Goal: Transaction & Acquisition: Download file/media

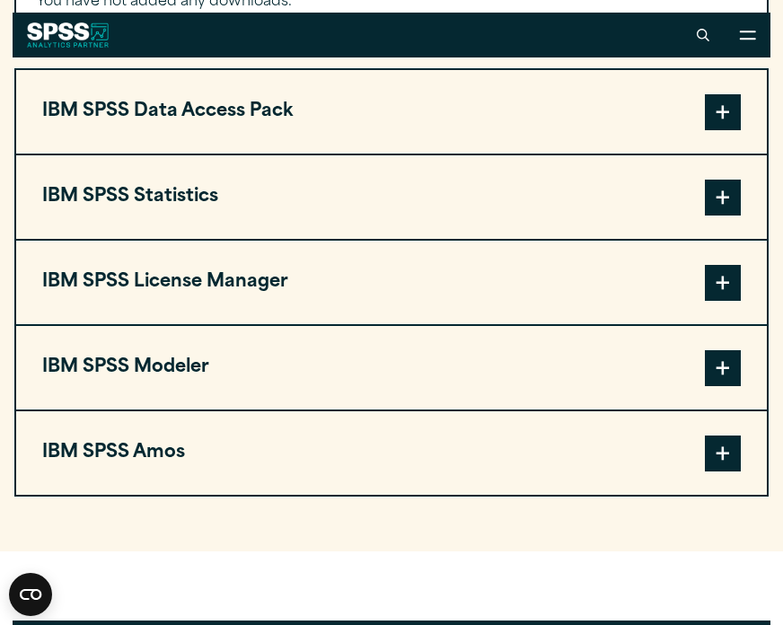
scroll to position [1449, 0]
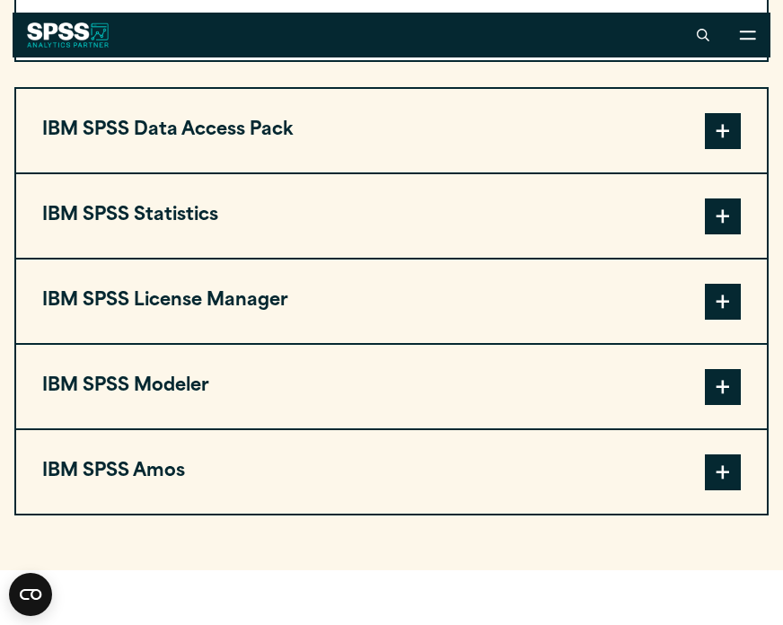
click at [730, 234] on span at bounding box center [723, 217] width 36 height 36
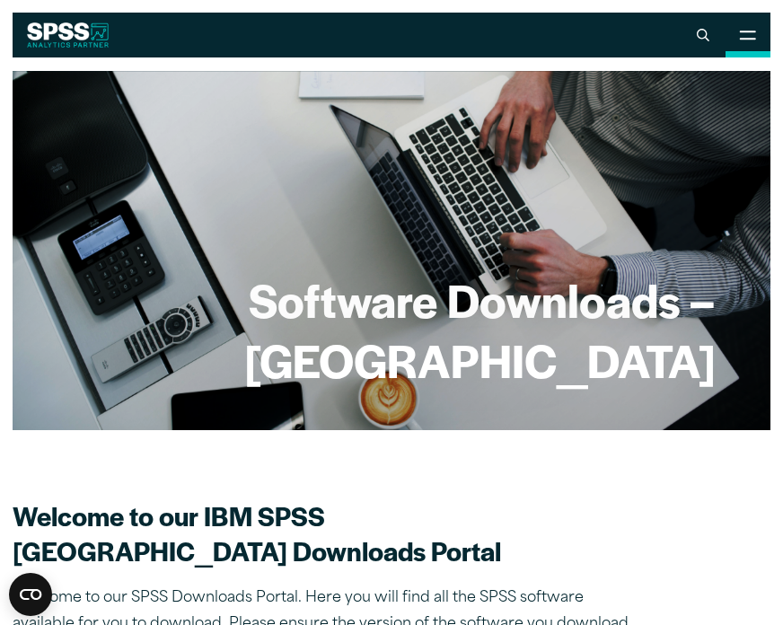
scroll to position [0, 0]
click at [734, 30] on button "Open Site Menu" at bounding box center [748, 35] width 45 height 45
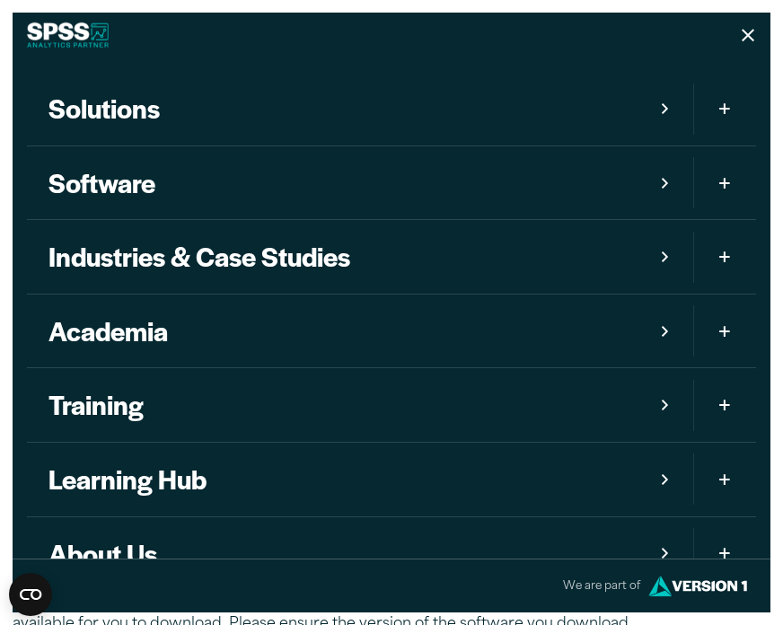
click at [749, 36] on icon at bounding box center [748, 35] width 13 height 13
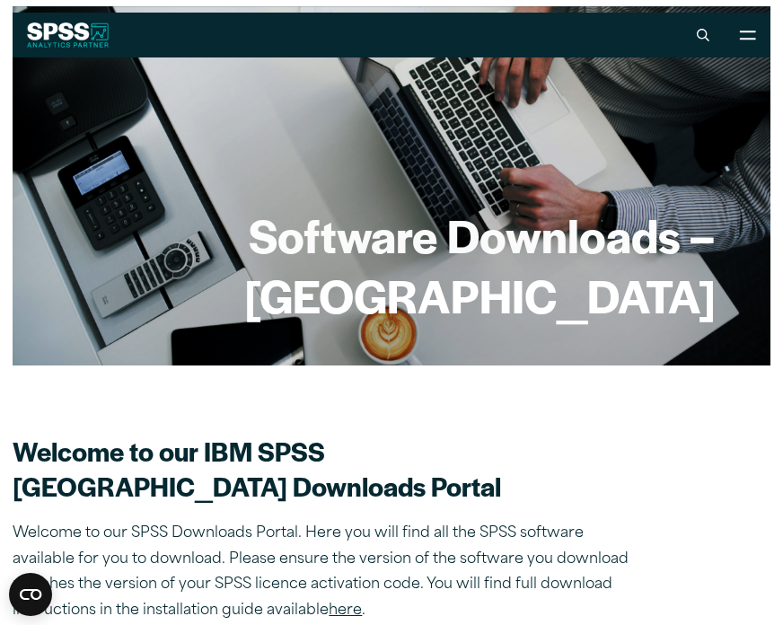
scroll to position [68, 0]
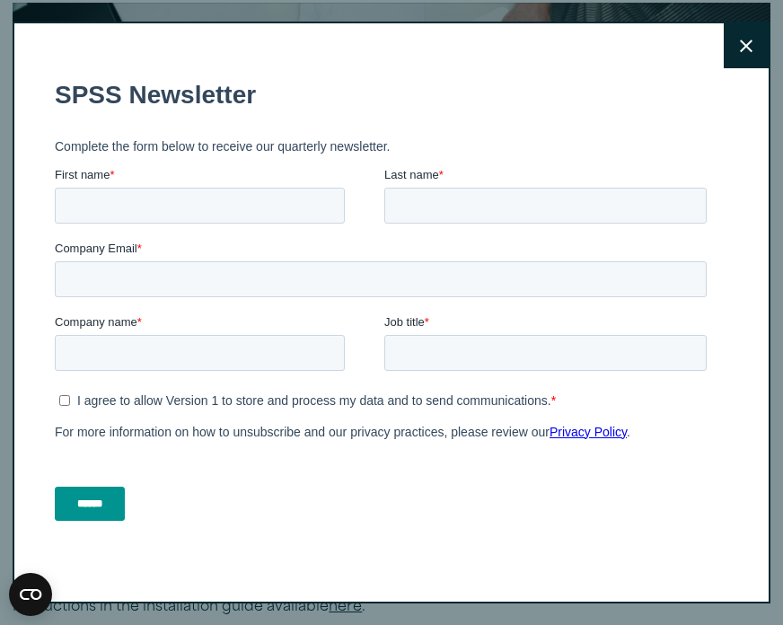
click at [733, 52] on button "Close" at bounding box center [746, 45] width 45 height 45
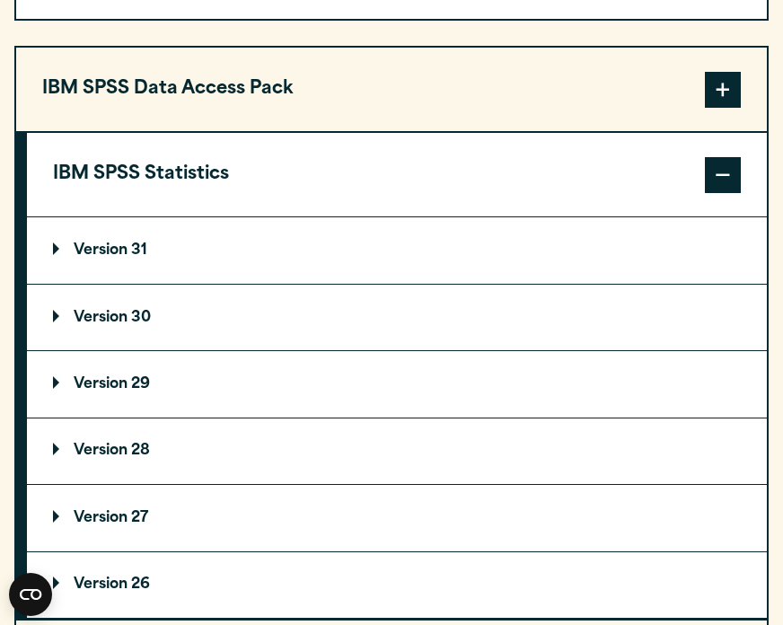
scroll to position [1520, 0]
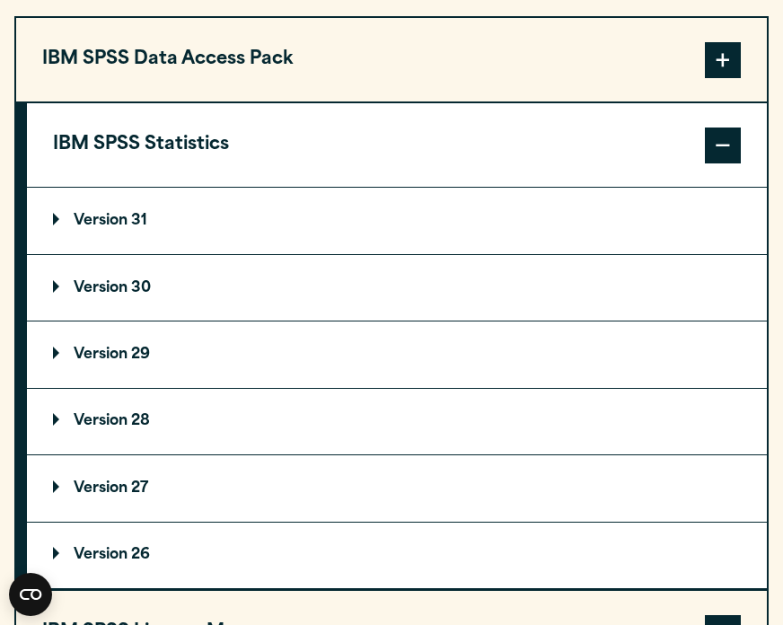
click at [193, 321] on summary "Version 30" at bounding box center [397, 288] width 740 height 66
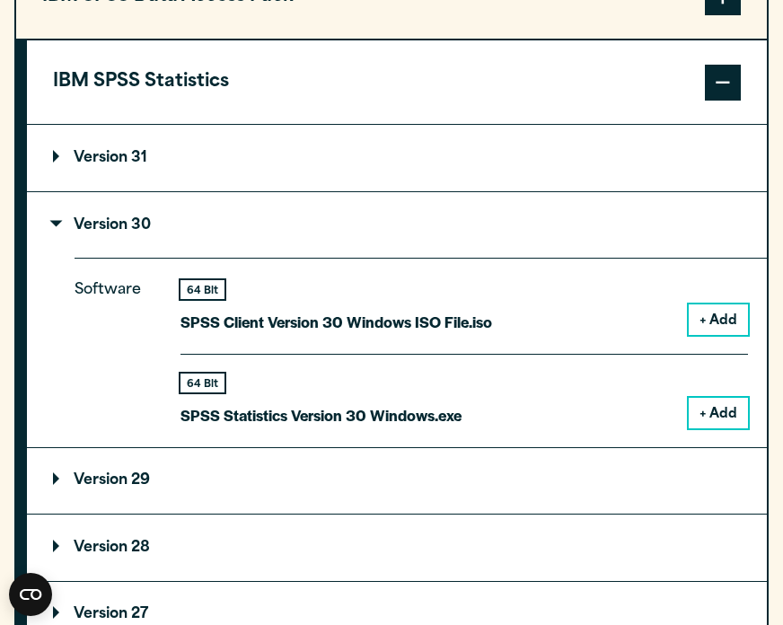
scroll to position [1586, 0]
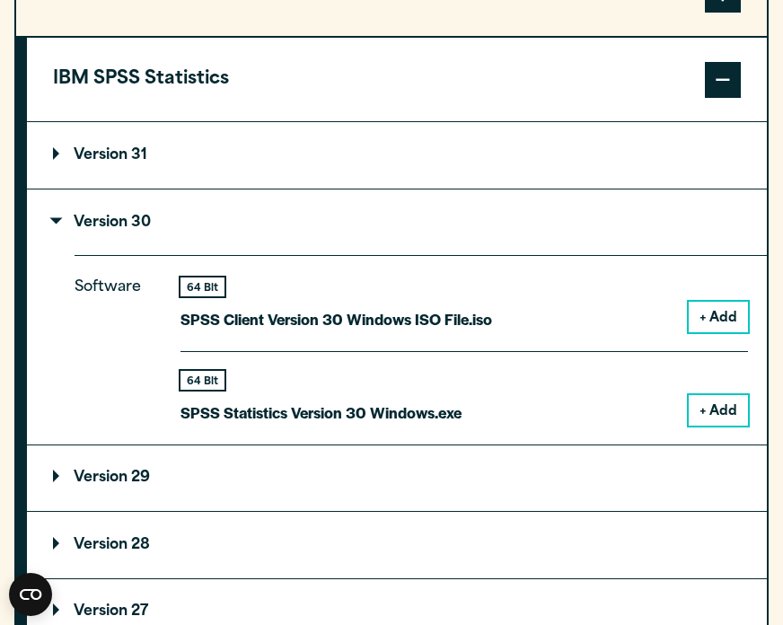
click at [704, 426] on button "+ Add" at bounding box center [718, 410] width 59 height 31
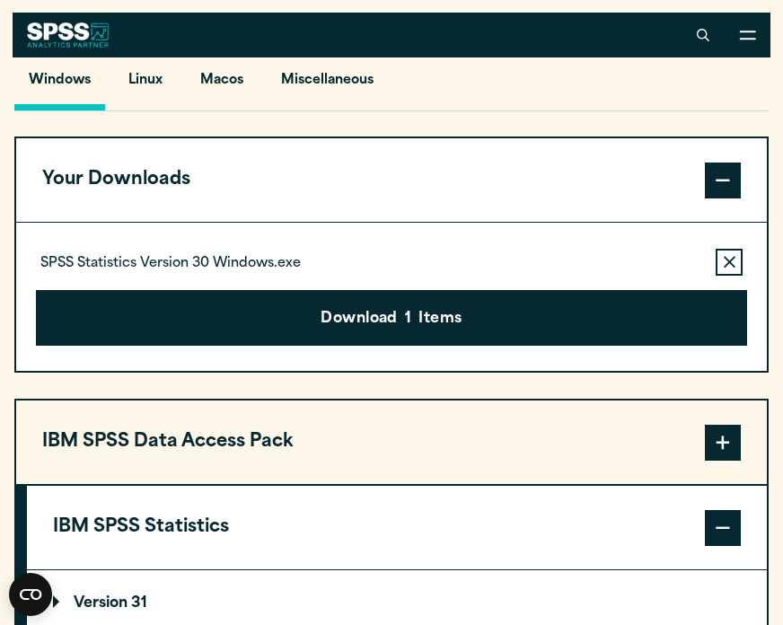
scroll to position [1199, 0]
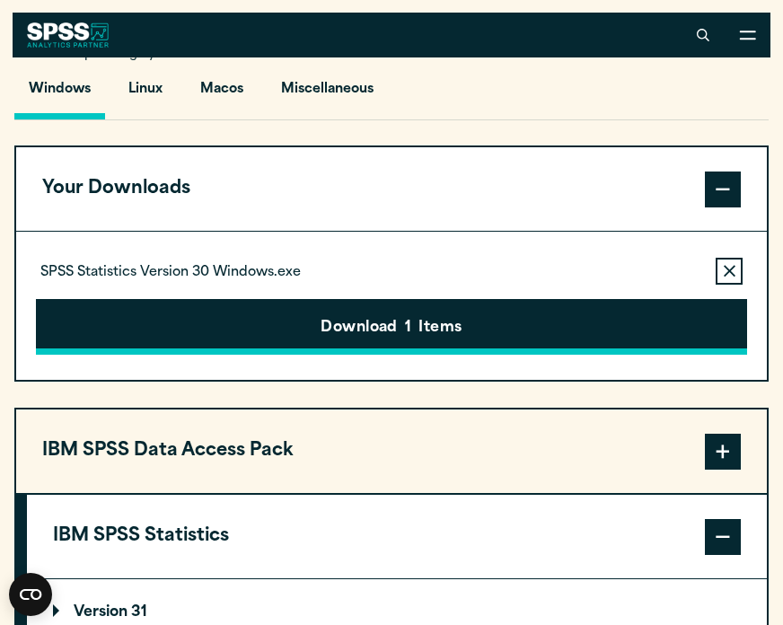
click at [506, 349] on button "Download 1 Items" at bounding box center [392, 327] width 712 height 56
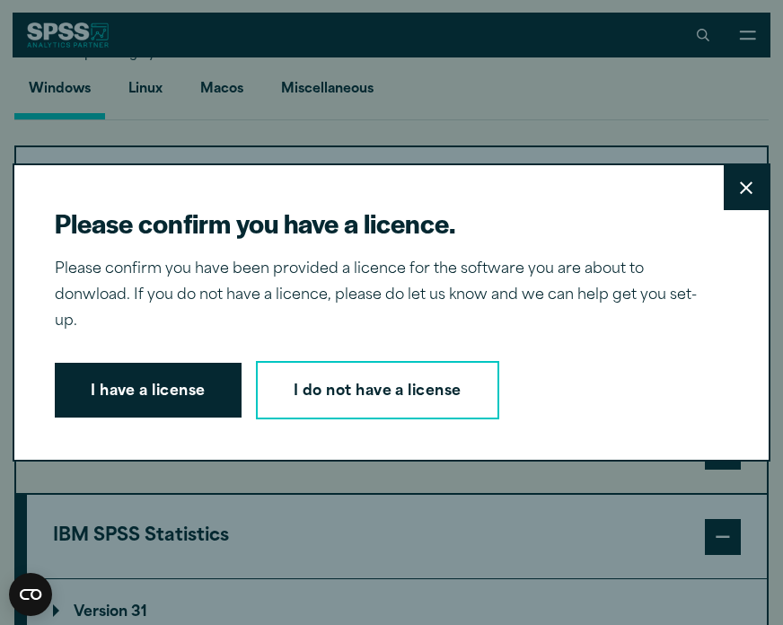
click at [746, 195] on icon at bounding box center [746, 187] width 13 height 13
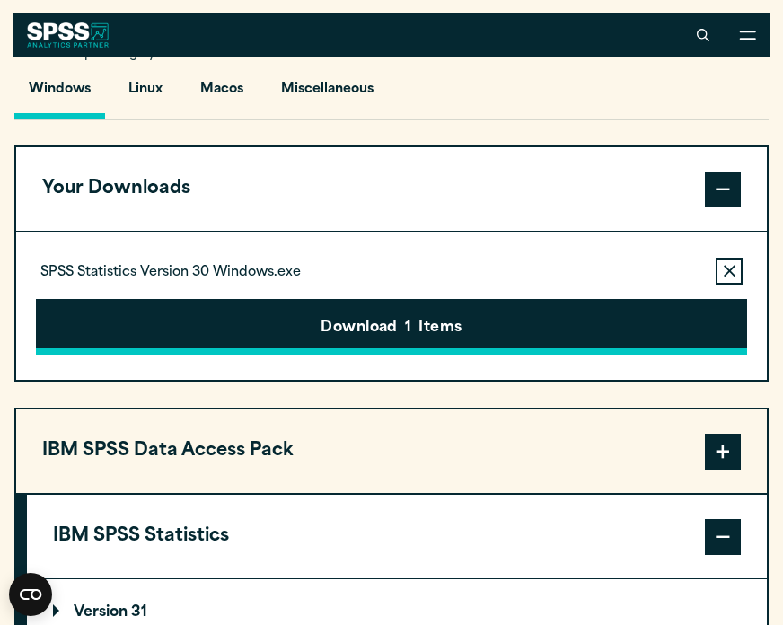
click at [371, 355] on button "Download 1 Items" at bounding box center [392, 327] width 712 height 56
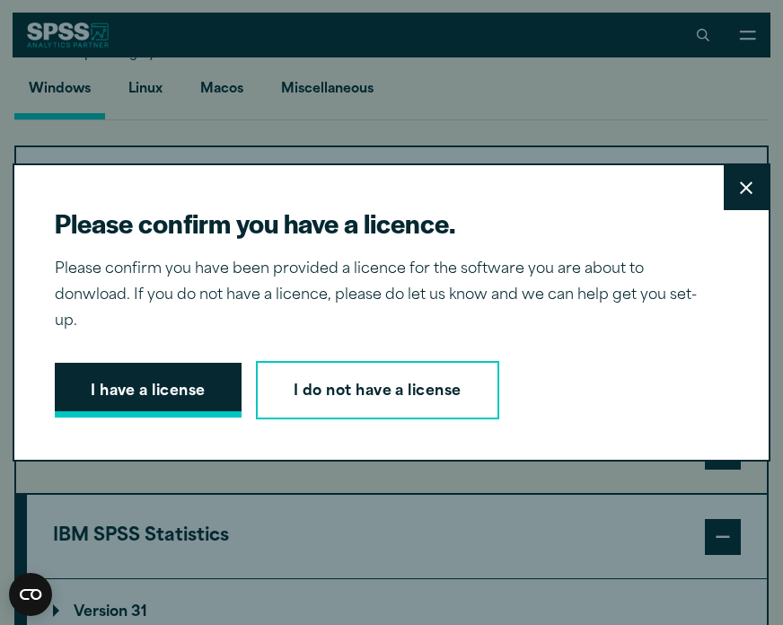
click at [191, 378] on button "I have a license" at bounding box center [148, 391] width 187 height 56
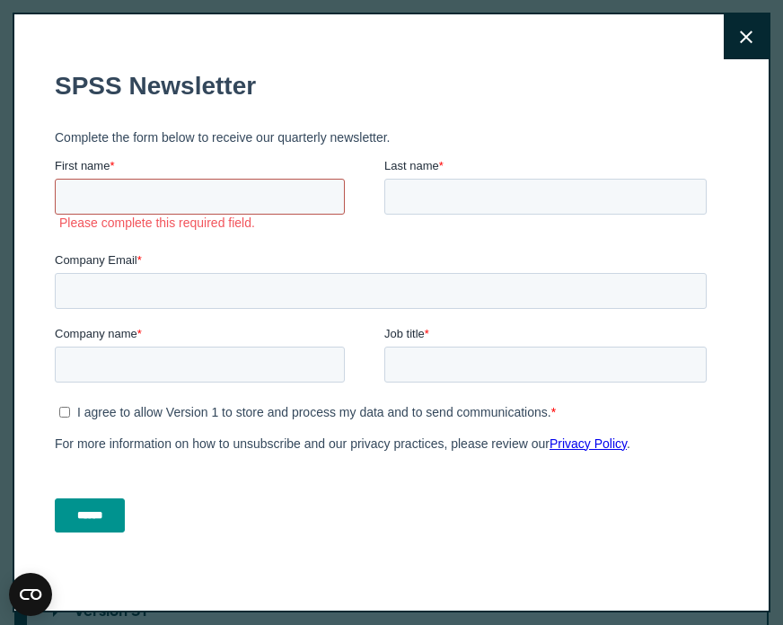
click at [167, 194] on input "First name *" at bounding box center [200, 197] width 290 height 36
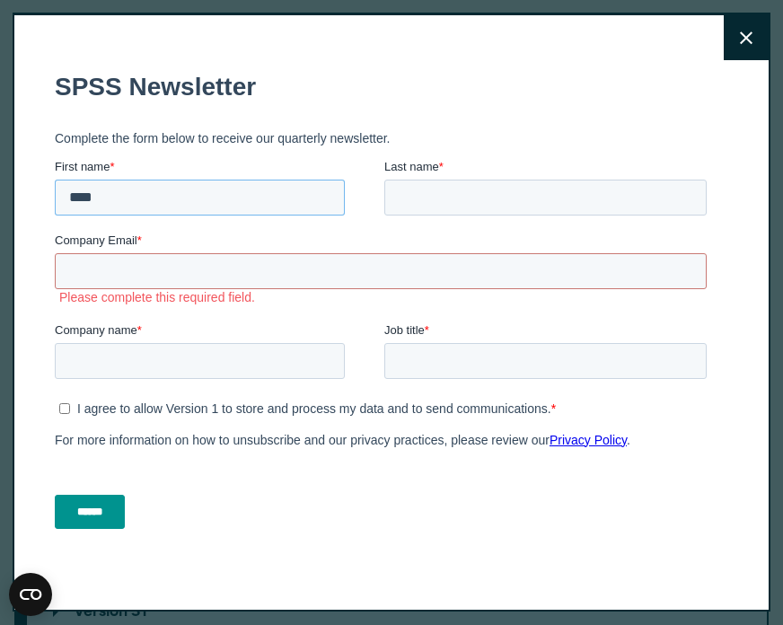
type input "****"
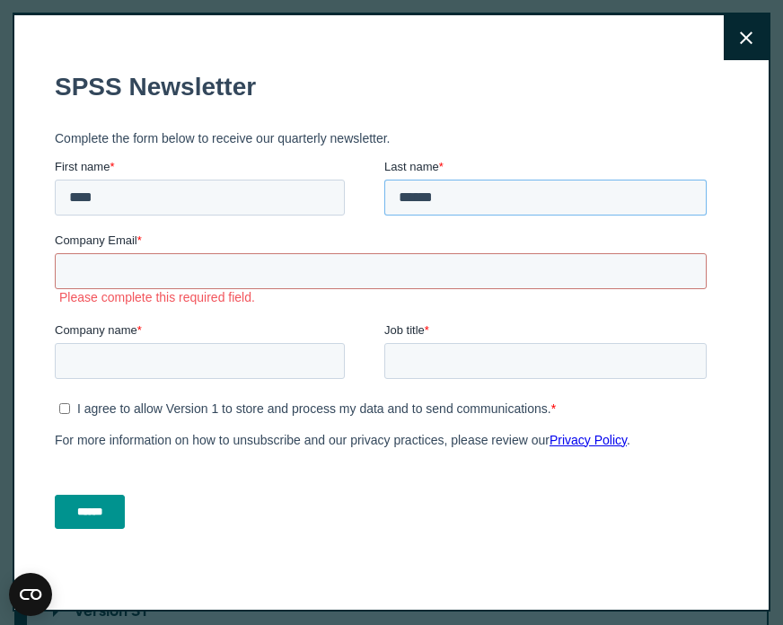
type input "******"
click at [317, 249] on div "Company Email * Please complete this required field." at bounding box center [384, 268] width 659 height 74
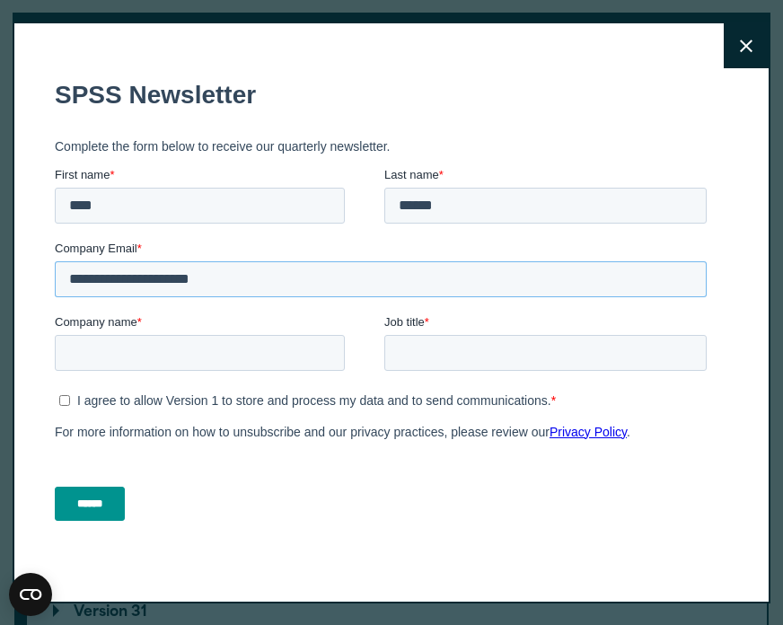
type input "**********"
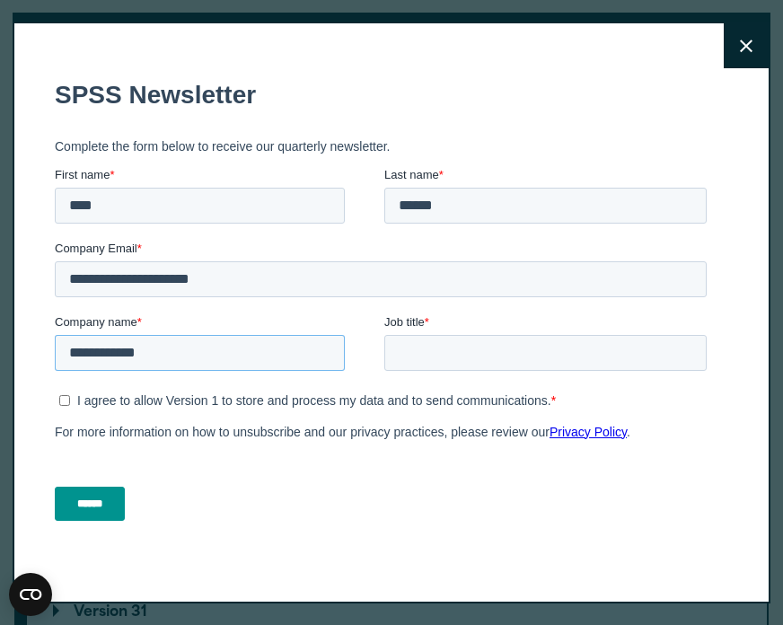
type input "**********"
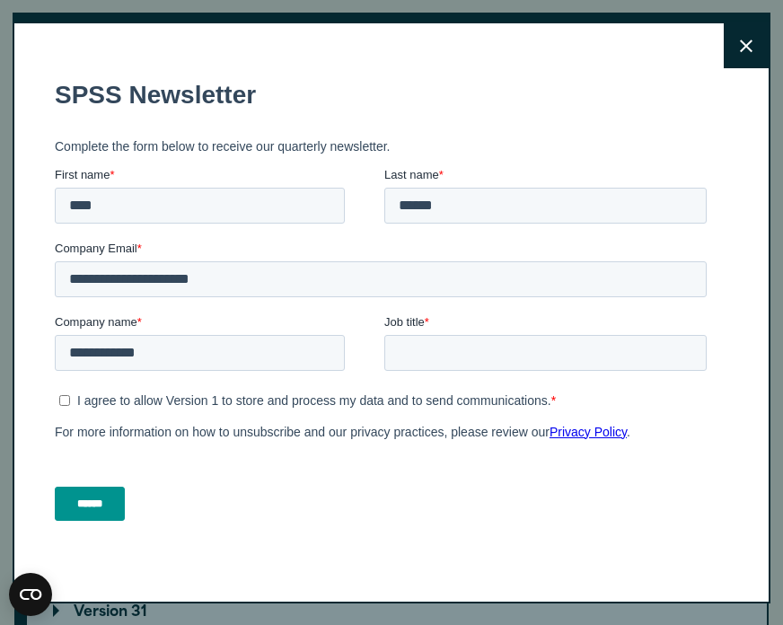
click at [750, 40] on icon at bounding box center [746, 46] width 13 height 13
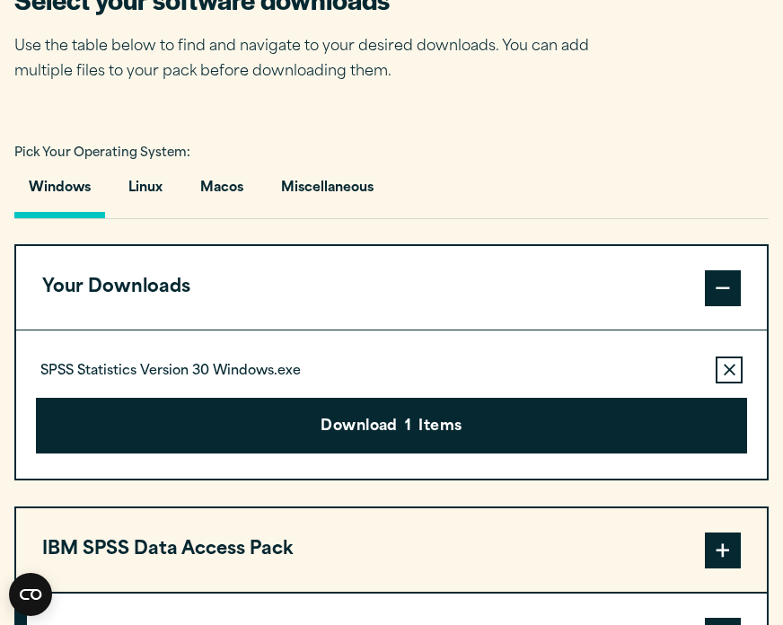
scroll to position [1128, 0]
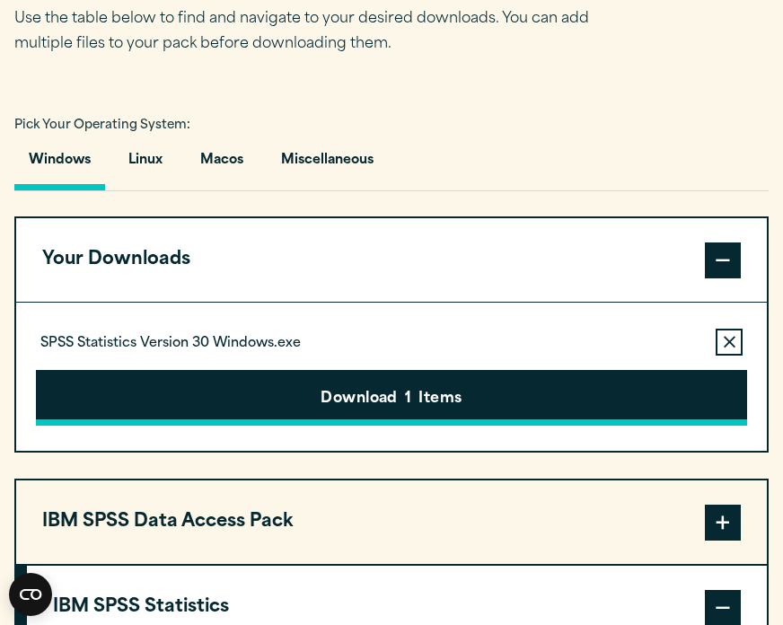
click at [442, 408] on button "Download 1 Items" at bounding box center [392, 398] width 712 height 56
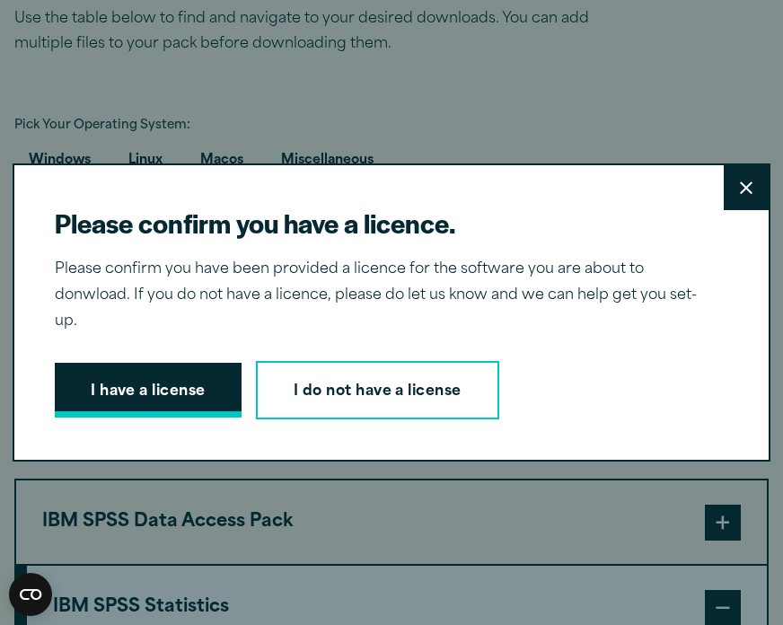
click at [164, 395] on button "I have a license" at bounding box center [148, 391] width 187 height 56
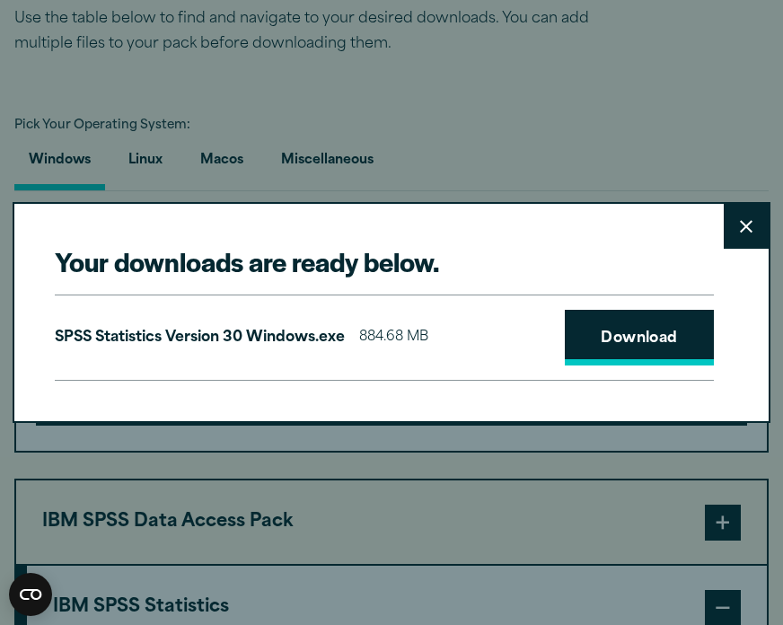
click at [583, 345] on link "Download" at bounding box center [639, 338] width 149 height 56
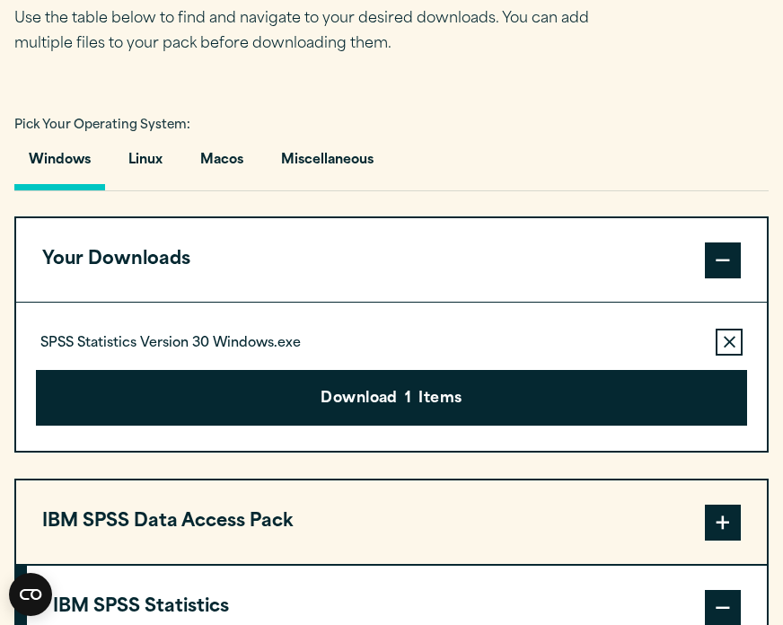
drag, startPoint x: 577, startPoint y: 624, endPoint x: 625, endPoint y: 563, distance: 77.3
click at [625, 563] on div "Your downloads are ready below. Close SPSS Statistics Version 30 Windows.exe 88…" at bounding box center [391, 312] width 783 height 625
click at [167, 190] on button "Linux" at bounding box center [145, 164] width 63 height 51
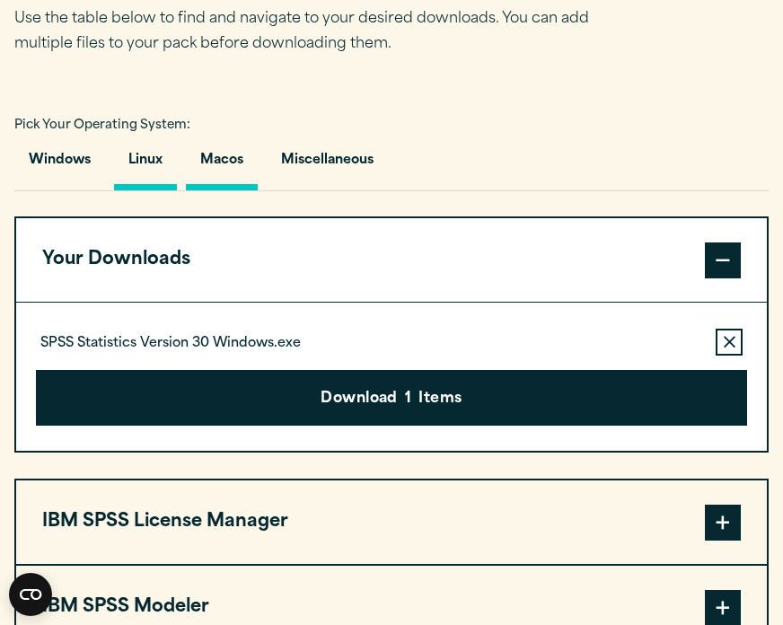
click at [228, 190] on button "Macos" at bounding box center [222, 164] width 72 height 51
click at [315, 190] on button "Miscellaneous" at bounding box center [327, 164] width 121 height 51
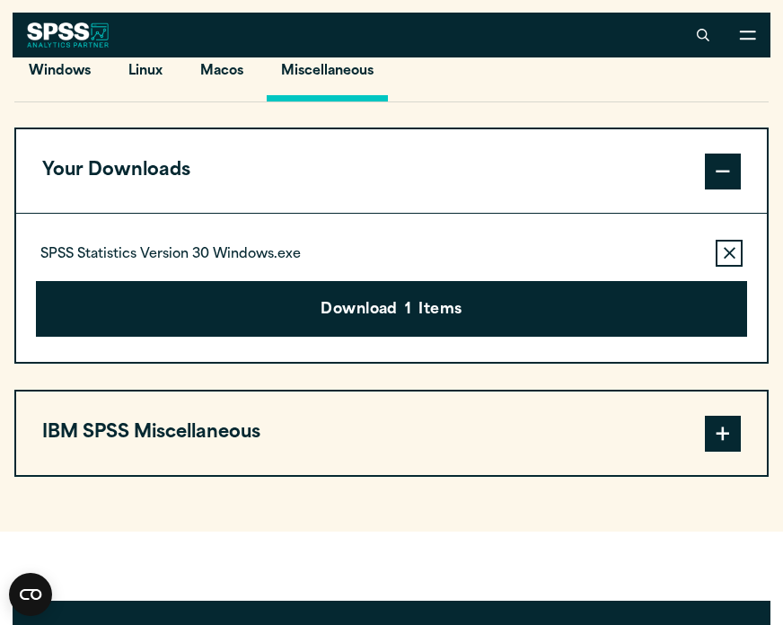
scroll to position [1192, 0]
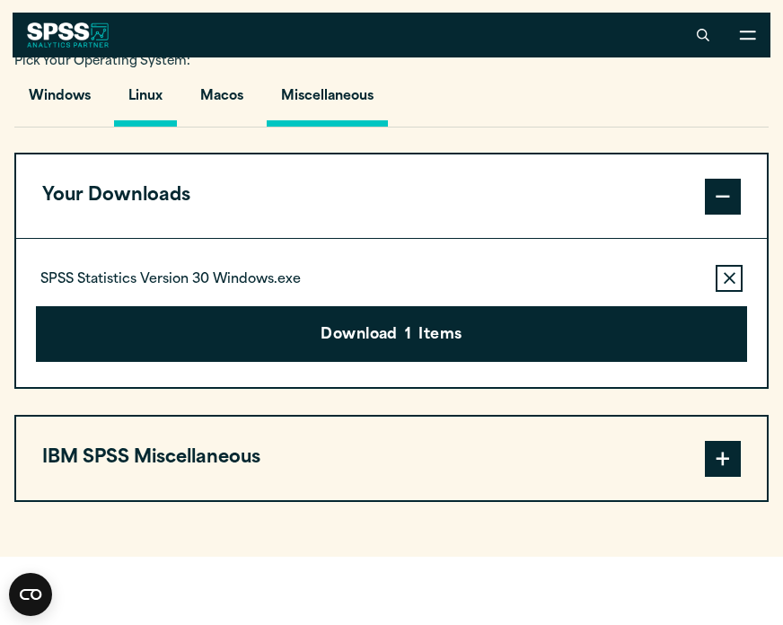
click at [164, 111] on button "Linux" at bounding box center [145, 100] width 63 height 51
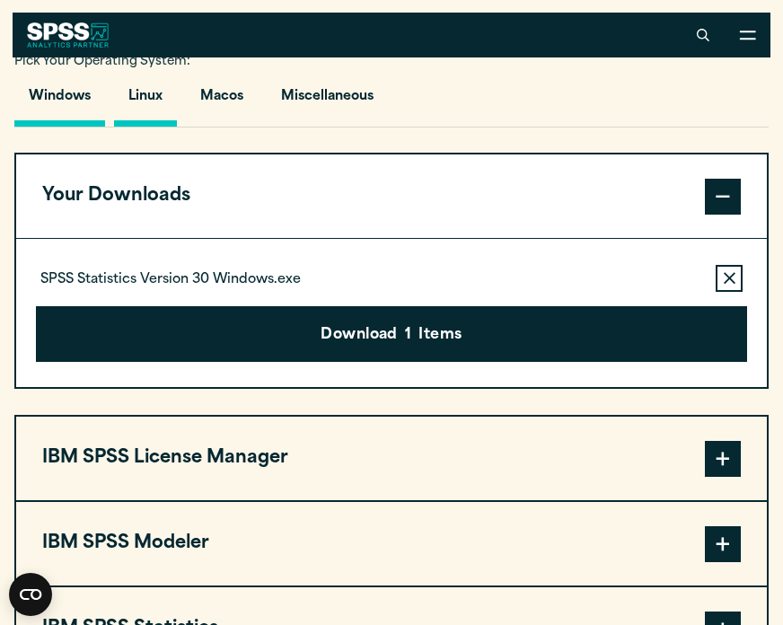
click at [75, 127] on button "Windows" at bounding box center [59, 100] width 91 height 51
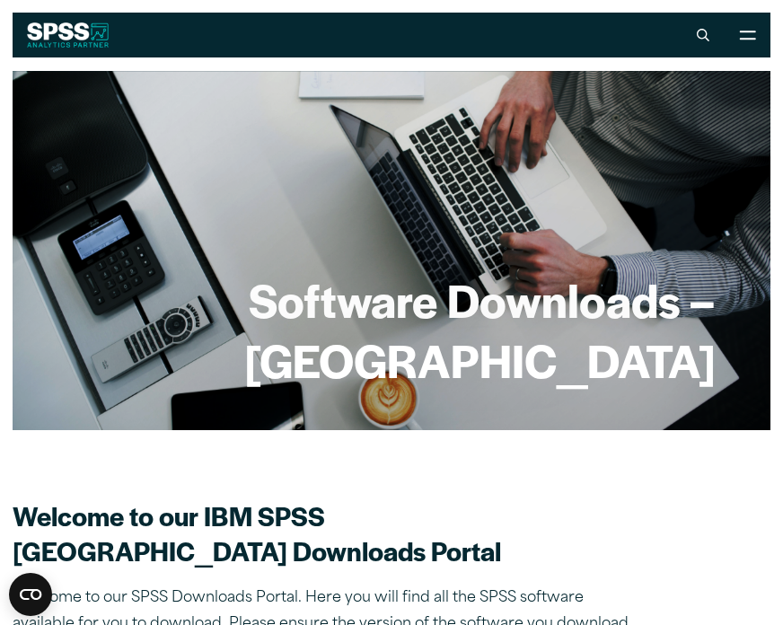
scroll to position [0, 0]
